Goal: Information Seeking & Learning: Learn about a topic

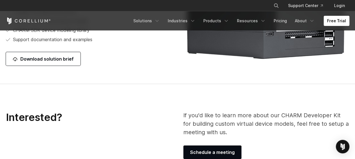
scroll to position [762, 0]
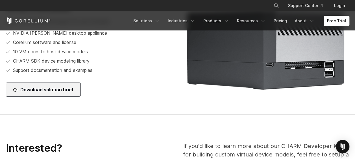
click at [61, 90] on link "Download solution brief" at bounding box center [43, 90] width 75 height 14
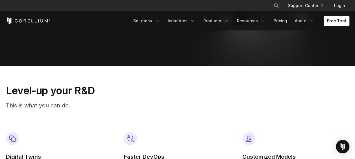
scroll to position [311, 0]
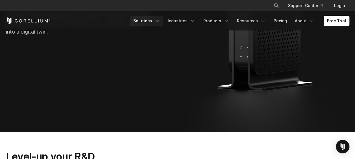
click at [153, 22] on link "Solutions" at bounding box center [146, 21] width 33 height 10
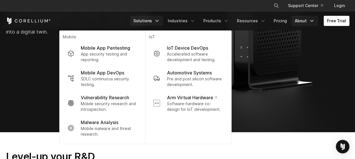
click at [300, 16] on link "About" at bounding box center [304, 21] width 27 height 10
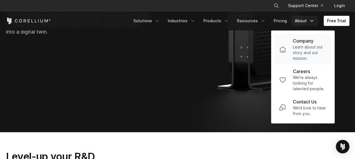
click at [306, 55] on p "Learn about our story and our mission." at bounding box center [310, 52] width 34 height 17
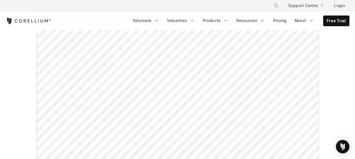
scroll to position [85, 0]
click at [228, 19] on icon "Navigation Menu" at bounding box center [226, 21] width 6 height 6
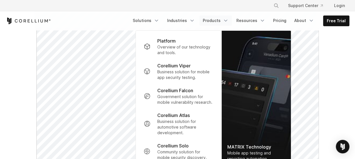
click at [228, 19] on icon "Navigation Menu" at bounding box center [226, 21] width 6 height 6
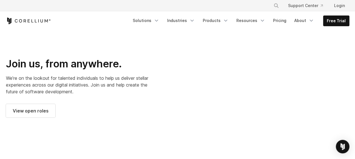
scroll to position [762, 0]
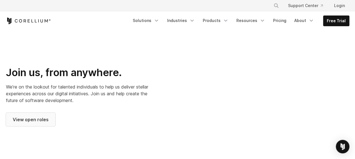
click at [34, 116] on span "View open roles" at bounding box center [31, 119] width 36 height 7
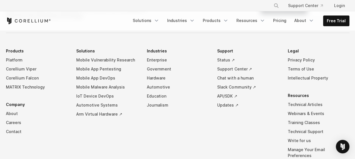
scroll to position [560, 0]
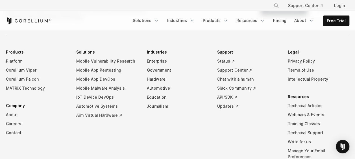
click at [104, 112] on link "Arm Virtual Hardware ↗" at bounding box center [107, 115] width 62 height 9
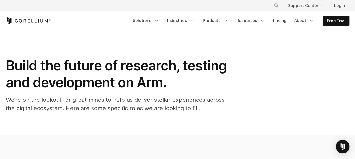
scroll to position [0, 0]
click at [141, 19] on link "Solutions" at bounding box center [145, 21] width 33 height 10
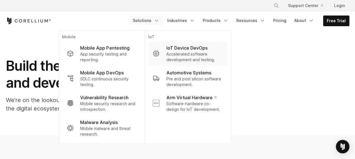
click at [183, 55] on p "Accelerated software development and testing." at bounding box center [194, 56] width 56 height 11
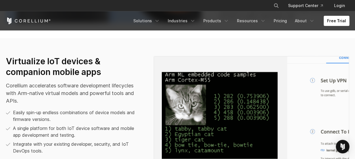
scroll to position [367, 0]
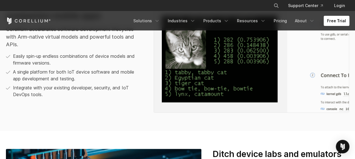
click at [313, 104] on img at bounding box center [252, 56] width 196 height 113
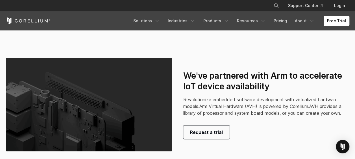
scroll to position [1129, 0]
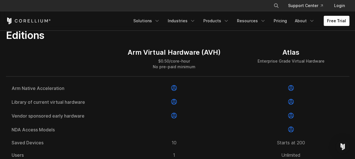
scroll to position [706, 0]
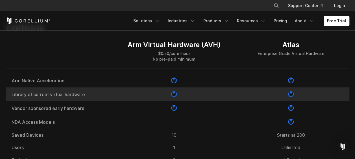
click at [101, 101] on div "Library of current virtual hardware" at bounding box center [61, 95] width 110 height 14
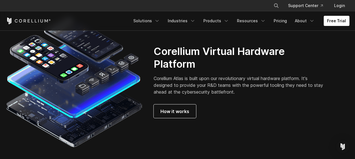
scroll to position [1497, 0]
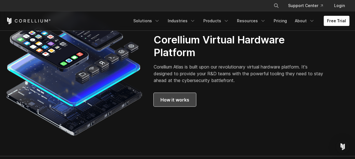
click at [172, 103] on span "How it works" at bounding box center [174, 99] width 29 height 7
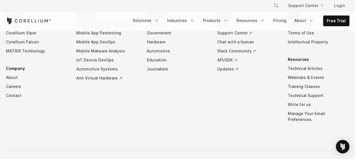
scroll to position [2580, 0]
